Goal: Information Seeking & Learning: Learn about a topic

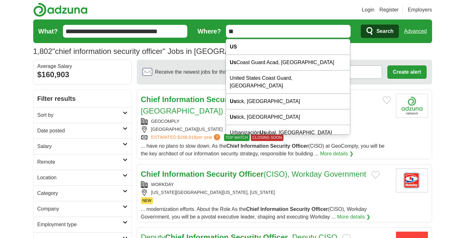
click at [403, 53] on div "1,802 "chief information security officer" Jobs in US Average Salary: $160,903" at bounding box center [232, 52] width 399 height 12
click at [420, 32] on link "Advanced" at bounding box center [415, 31] width 23 height 13
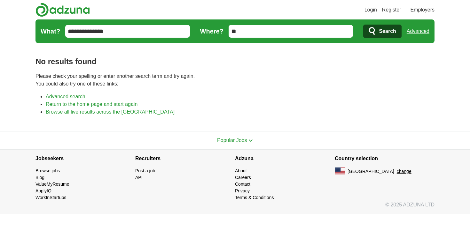
click at [385, 31] on span "Search" at bounding box center [387, 31] width 17 height 13
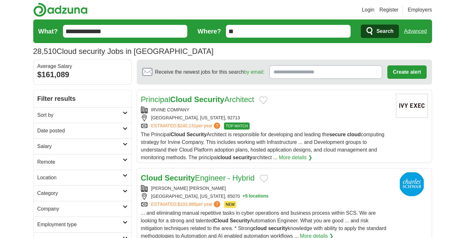
click at [422, 29] on link "Advanced" at bounding box center [415, 31] width 23 height 13
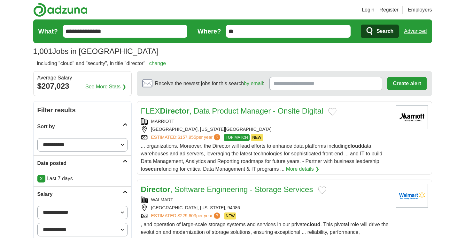
click at [422, 33] on link "Advanced" at bounding box center [415, 31] width 23 height 13
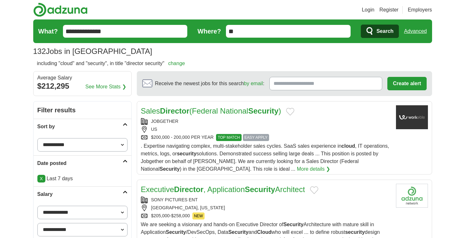
drag, startPoint x: 136, startPoint y: 100, endPoint x: 202, endPoint y: 153, distance: 84.5
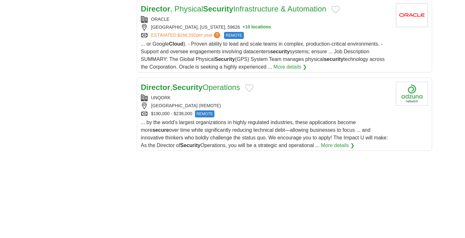
scroll to position [2015, 0]
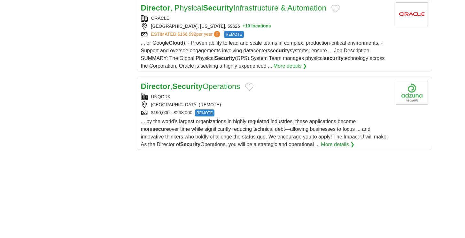
drag, startPoint x: 342, startPoint y: 131, endPoint x: 331, endPoint y: 133, distance: 10.9
click at [331, 133] on div "... by the world’s largest organizations in highly regulated industries, these …" at bounding box center [266, 133] width 250 height 31
copy main "Sales Director (Federal National Security ) JOBGETHER US $200,000 - 200,000 PER…"
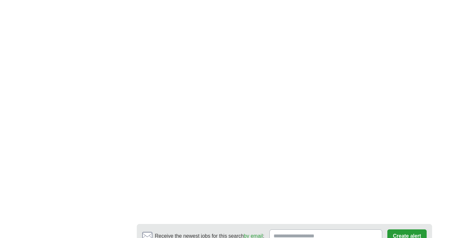
scroll to position [2432, 0]
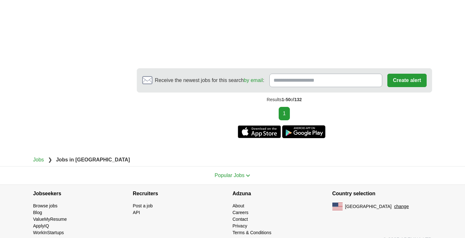
click at [314, 94] on div "Results 1-50 of 132" at bounding box center [284, 100] width 295 height 14
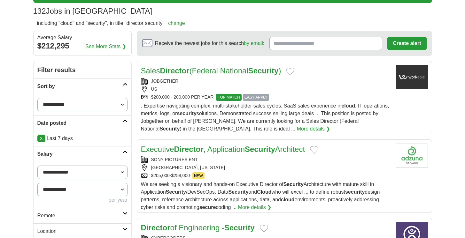
scroll to position [0, 0]
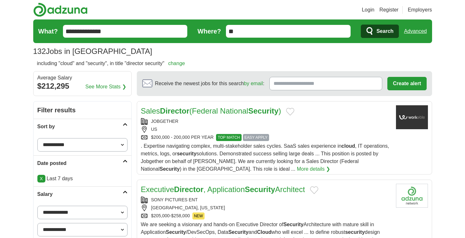
click at [417, 33] on link "Advanced" at bounding box center [415, 31] width 23 height 13
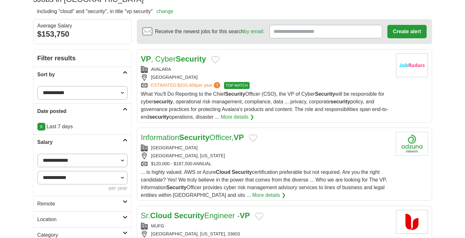
scroll to position [54, 0]
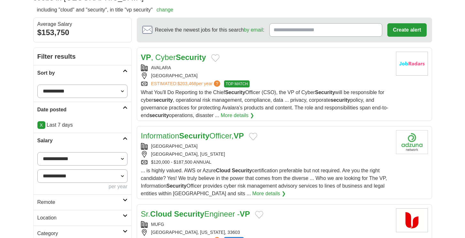
drag, startPoint x: 133, startPoint y: 126, endPoint x: 192, endPoint y: 166, distance: 70.9
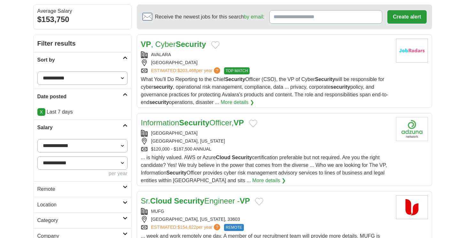
scroll to position [292, 0]
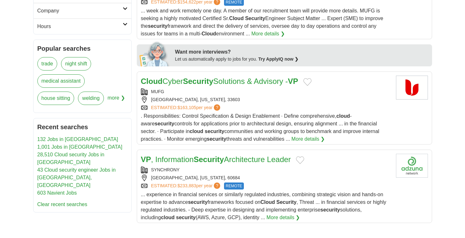
click at [78, 203] on div "**********" at bounding box center [232, 233] width 399 height 849
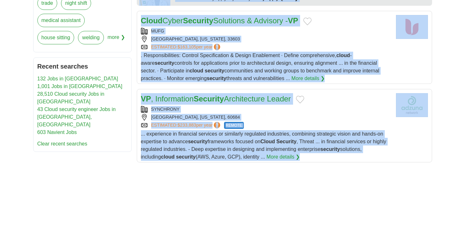
scroll to position [451, 0]
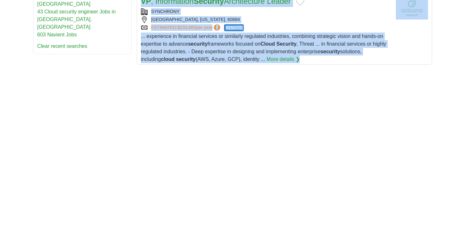
drag, startPoint x: 137, startPoint y: 88, endPoint x: 306, endPoint y: 61, distance: 171.1
click at [306, 61] on div "Login Register Employers 5 Jobs in US from $150,000 Salary Select a salary rang…" at bounding box center [232, 37] width 409 height 976
copy main "VP , Cyber Security AVALARA DURHAM ESTIMATED: $203,468 per year ? TOP MATCH TOP…"
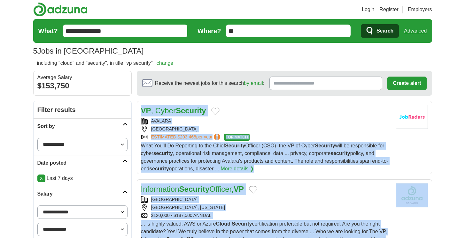
scroll to position [0, 0]
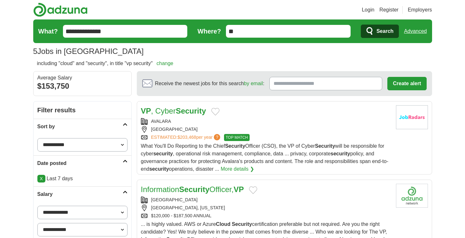
click at [228, 54] on div "5 Jobs in US Average Salary: $153,750" at bounding box center [232, 52] width 399 height 12
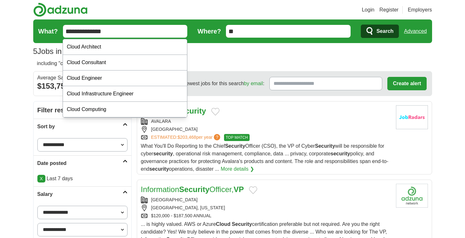
click at [69, 29] on input "**********" at bounding box center [125, 31] width 125 height 13
click at [411, 30] on link "Advanced" at bounding box center [415, 31] width 23 height 13
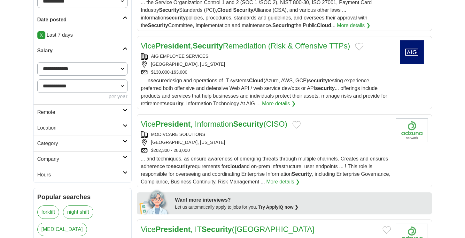
scroll to position [146, 0]
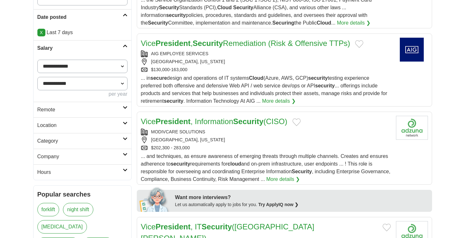
drag, startPoint x: 135, startPoint y: 102, endPoint x: 360, endPoint y: 179, distance: 237.6
copy main "Vice President , Information Security NATIONAL CHRISTIAN FOUNDATION ALPHARETTA,…"
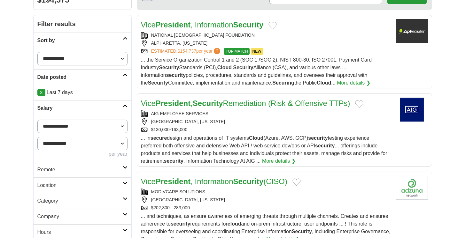
scroll to position [0, 0]
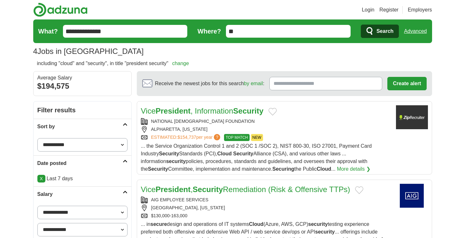
click at [414, 34] on link "Advanced" at bounding box center [415, 31] width 23 height 13
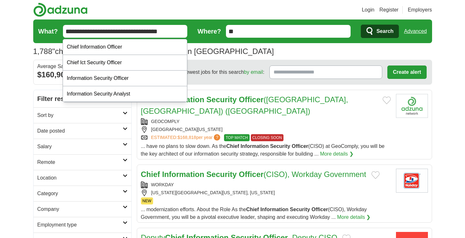
click at [113, 29] on input "**********" at bounding box center [125, 31] width 125 height 13
click at [111, 27] on input "**********" at bounding box center [125, 31] width 125 height 13
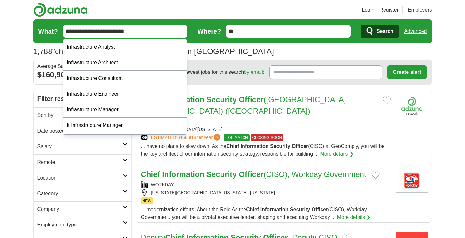
type input "**********"
click at [361, 25] on button "Search" at bounding box center [380, 31] width 38 height 13
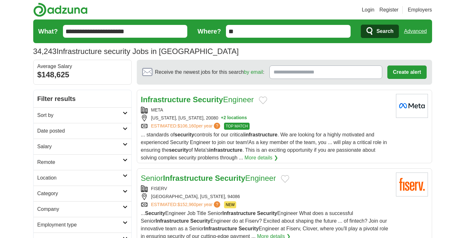
click at [414, 32] on link "Advanced" at bounding box center [415, 31] width 23 height 13
click at [417, 31] on link "Advanced" at bounding box center [415, 31] width 23 height 13
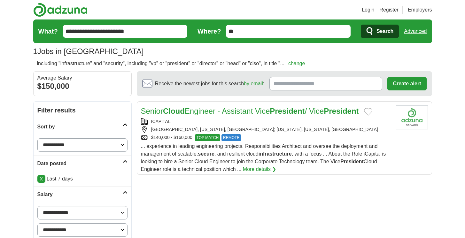
click at [379, 30] on span "Search" at bounding box center [384, 31] width 17 height 13
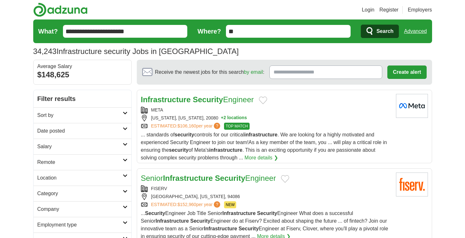
click at [410, 31] on link "Advanced" at bounding box center [415, 31] width 23 height 13
